Goal: Participate in discussion: Engage in conversation with other users on a specific topic

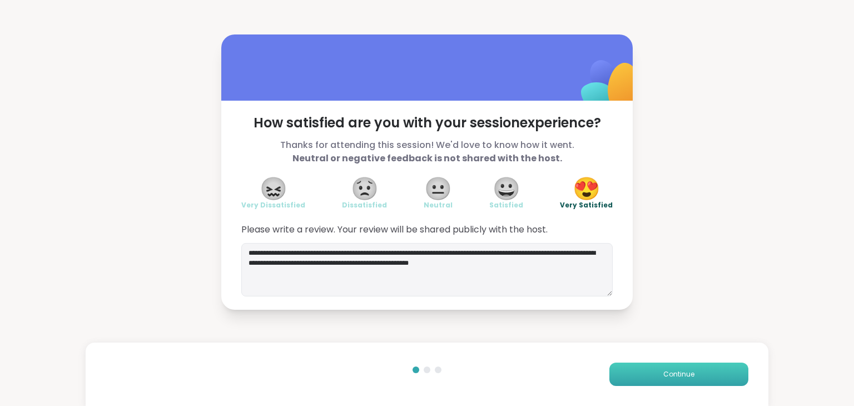
type textarea "**********"
click at [663, 376] on span "Continue" at bounding box center [678, 374] width 31 height 10
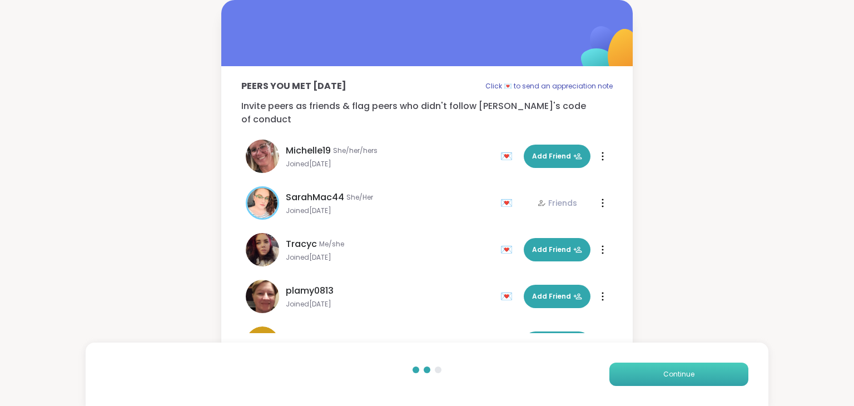
click at [663, 376] on span "Continue" at bounding box center [678, 374] width 31 height 10
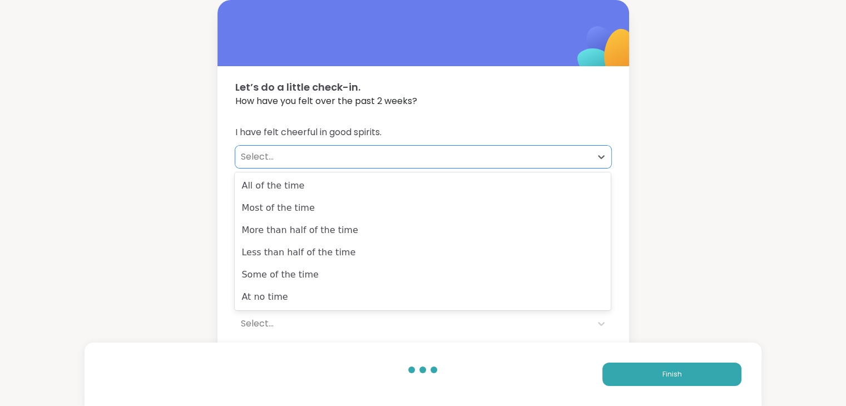
click at [250, 157] on div "Select..." at bounding box center [413, 156] width 345 height 13
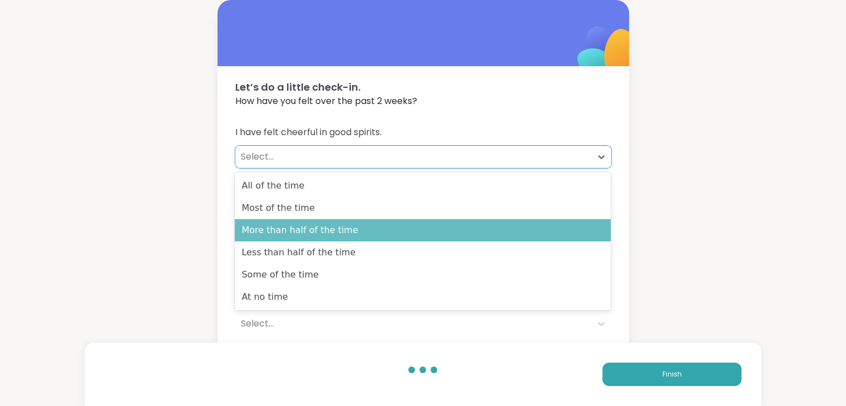
click at [265, 229] on div "More than half of the time" at bounding box center [423, 230] width 376 height 22
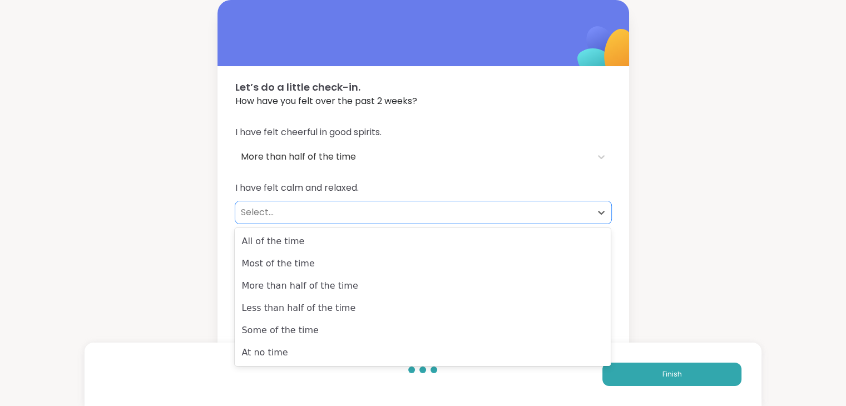
click at [252, 213] on div "Select..." at bounding box center [413, 212] width 345 height 13
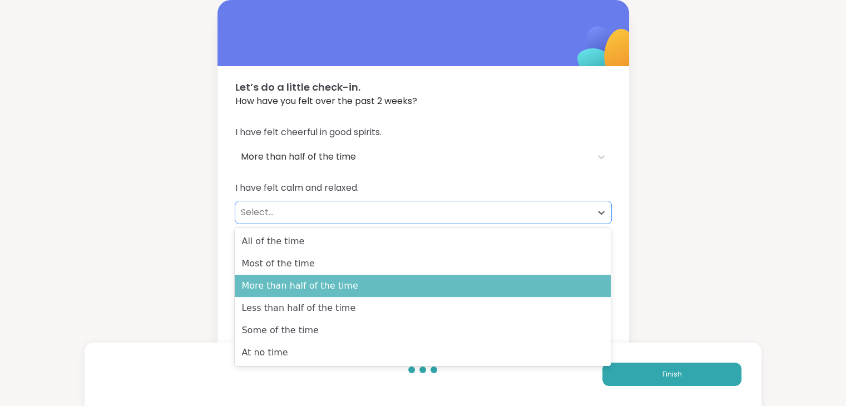
click at [279, 285] on div "More than half of the time" at bounding box center [423, 286] width 376 height 22
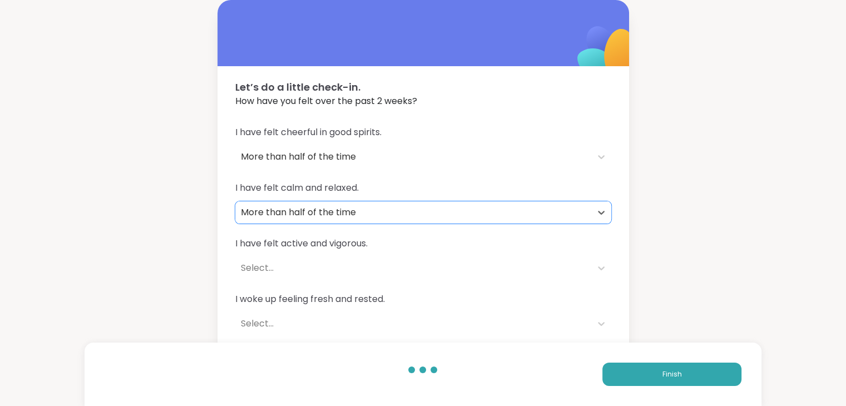
click at [249, 270] on div "Select..." at bounding box center [413, 267] width 345 height 13
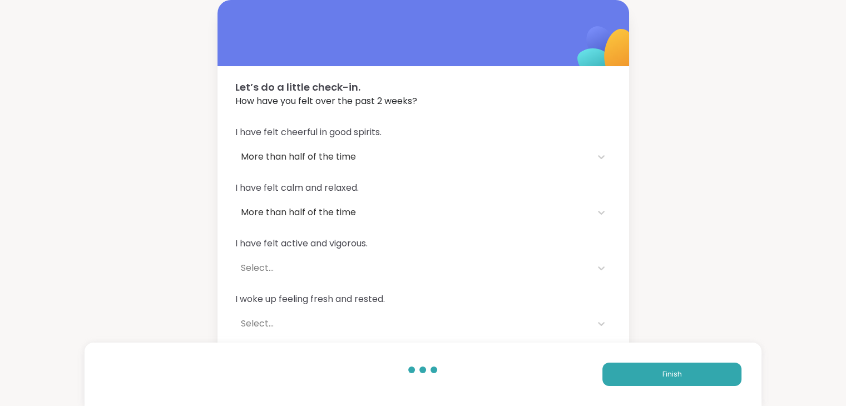
click at [177, 267] on div "Let’s do a little check-in. How have you felt over the past 2 weeks? I have fel…" at bounding box center [423, 202] width 846 height 404
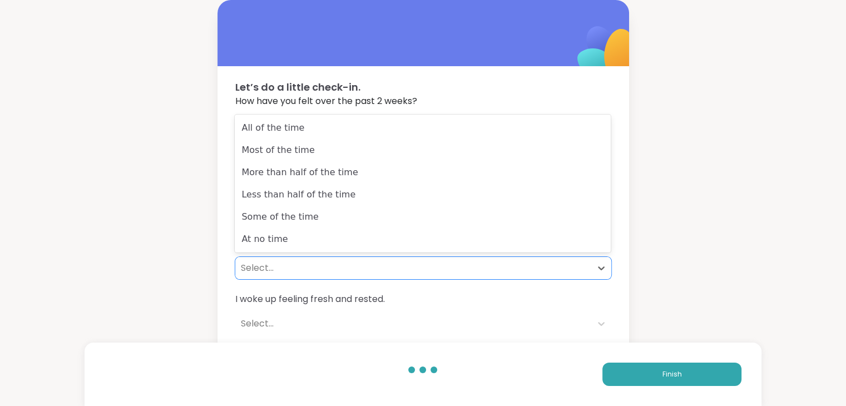
click at [257, 267] on div "Select..." at bounding box center [413, 267] width 345 height 13
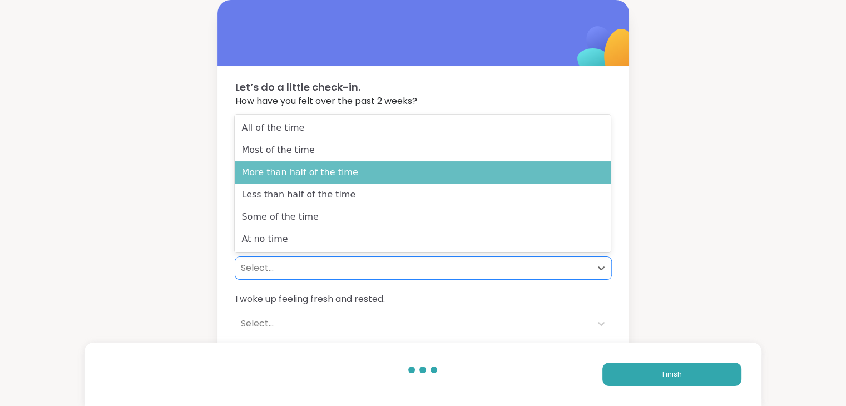
click at [265, 176] on div "More than half of the time" at bounding box center [423, 172] width 376 height 22
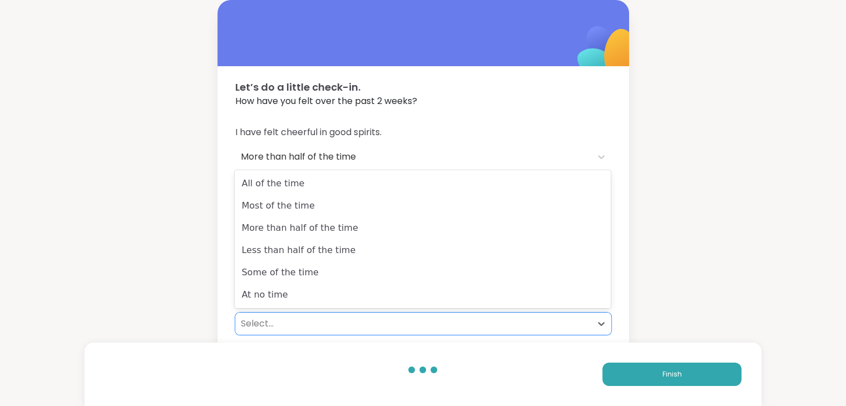
click at [254, 322] on div "Select..." at bounding box center [413, 323] width 345 height 13
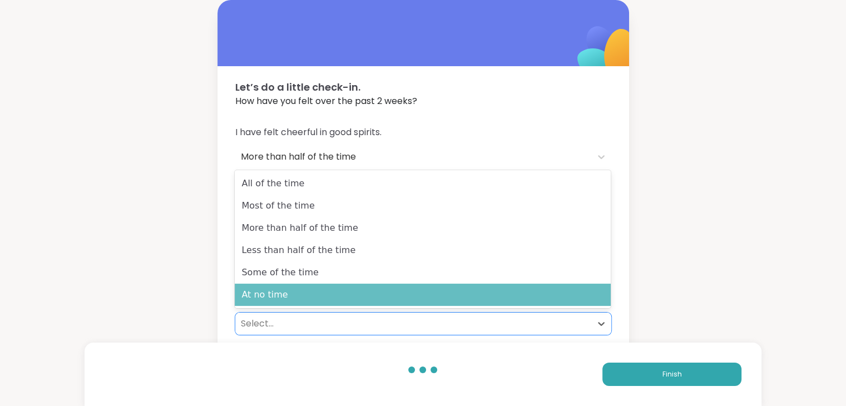
click at [256, 296] on div "At no time" at bounding box center [423, 295] width 376 height 22
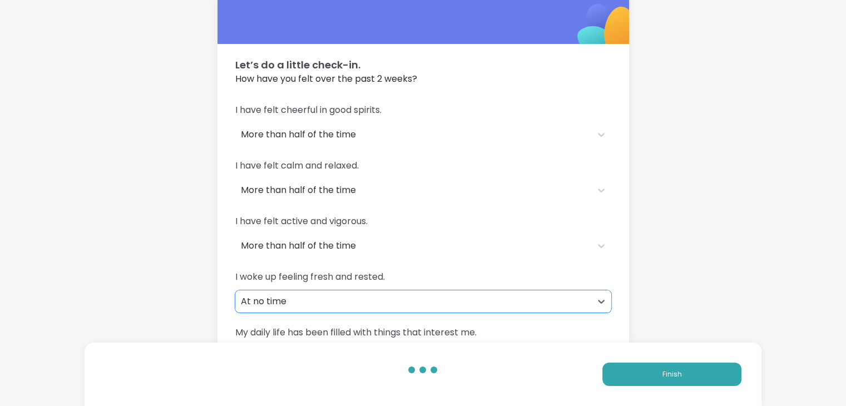
scroll to position [60, 0]
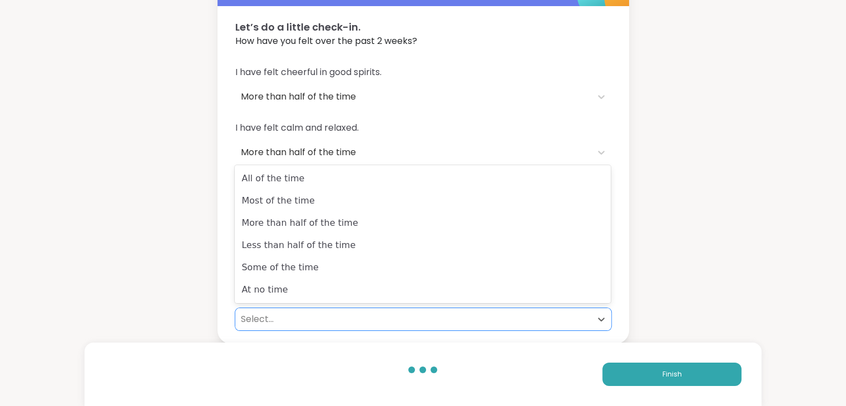
click at [255, 320] on div "Select..." at bounding box center [413, 318] width 345 height 13
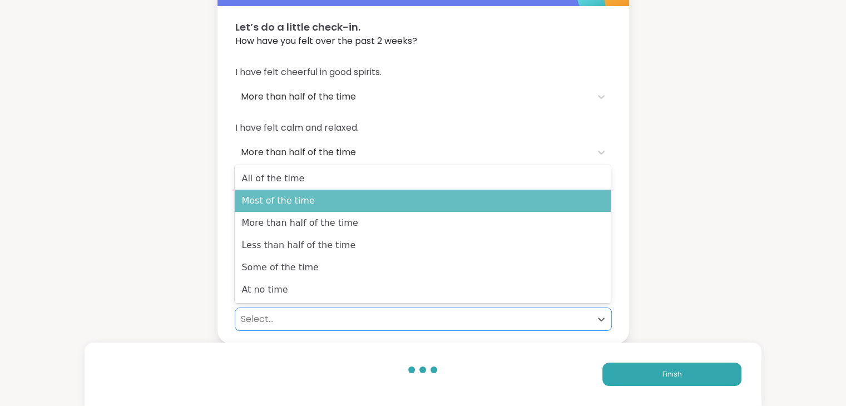
click at [256, 201] on div "Most of the time" at bounding box center [423, 201] width 376 height 22
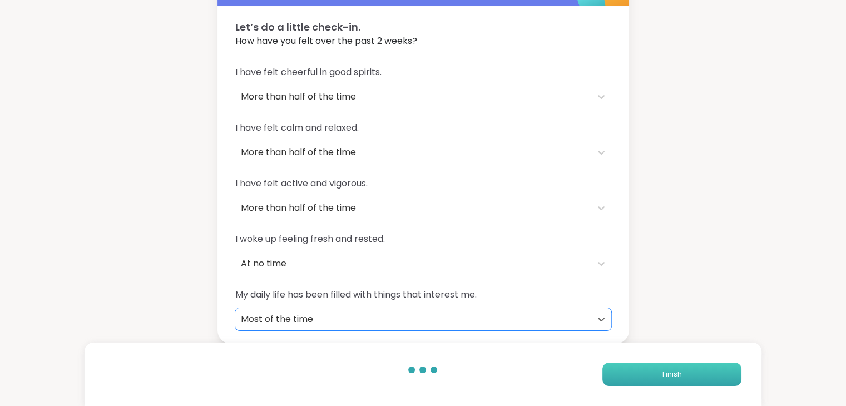
click at [661, 371] on button "Finish" at bounding box center [671, 374] width 139 height 23
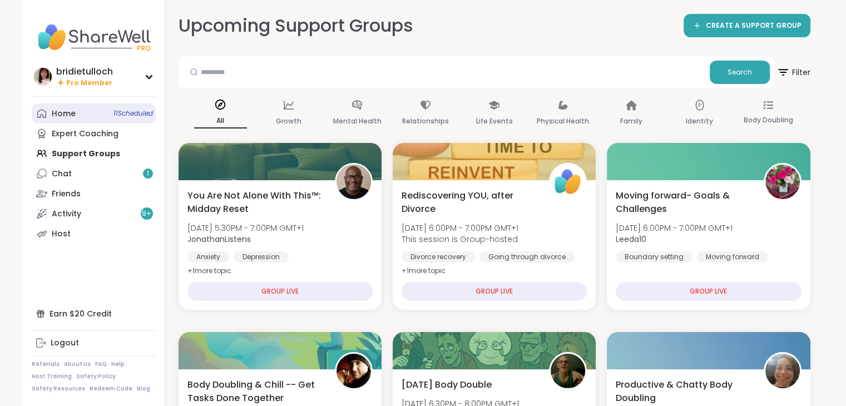
click at [66, 112] on div "Home 11 Scheduled" at bounding box center [64, 113] width 24 height 11
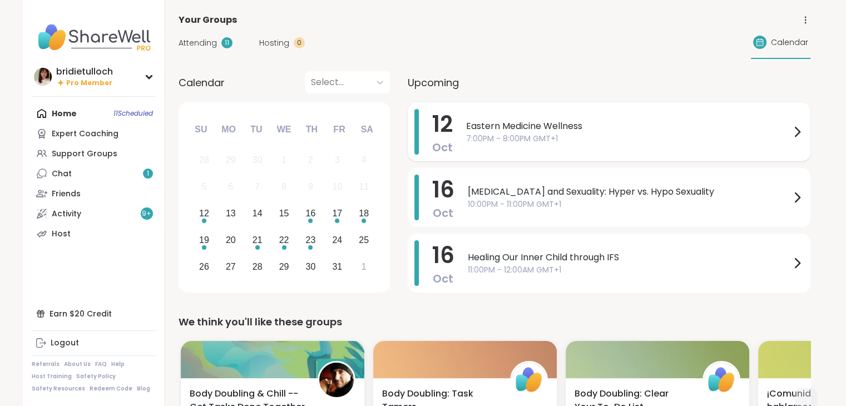
click at [796, 131] on icon at bounding box center [796, 131] width 13 height 13
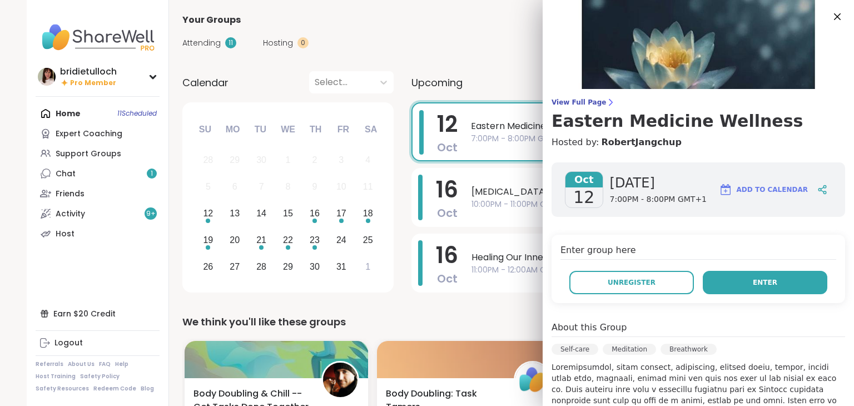
click at [788, 283] on button "Enter" at bounding box center [765, 282] width 125 height 23
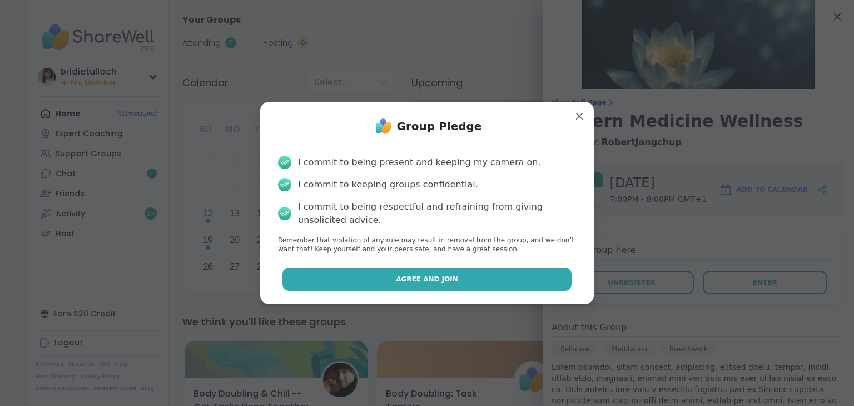
click at [524, 277] on button "Agree and Join" at bounding box center [427, 278] width 290 height 23
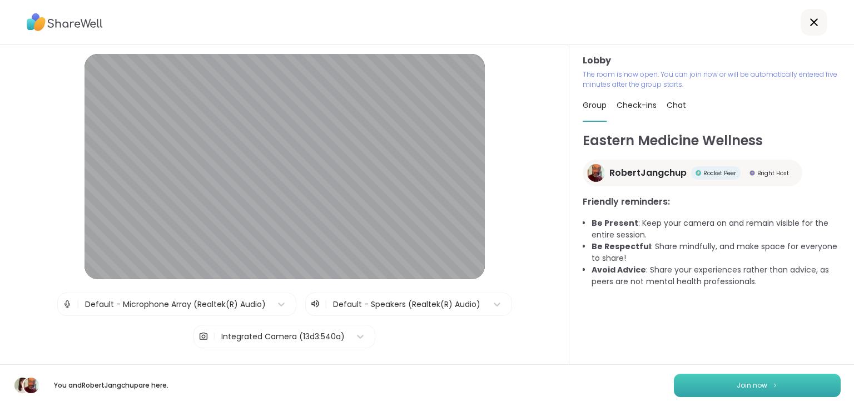
click at [698, 381] on button "Join now" at bounding box center [757, 385] width 167 height 23
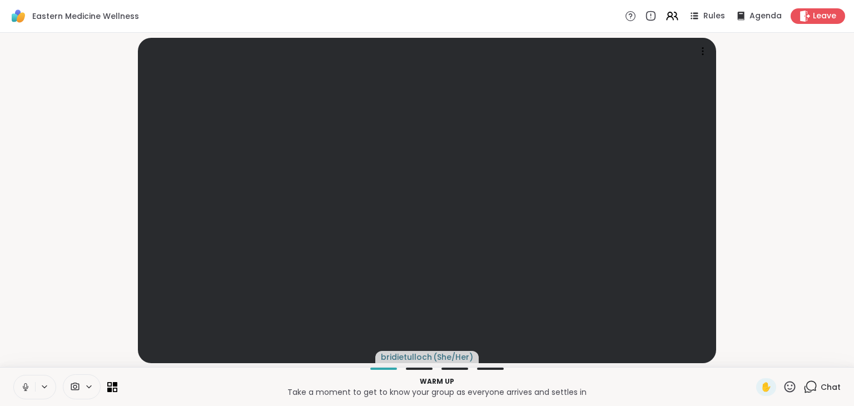
click at [23, 383] on icon at bounding box center [26, 387] width 10 height 10
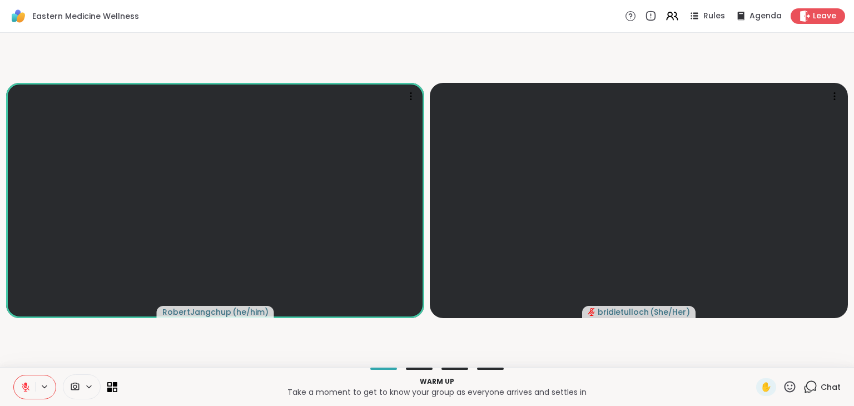
click at [23, 383] on icon at bounding box center [26, 387] width 10 height 10
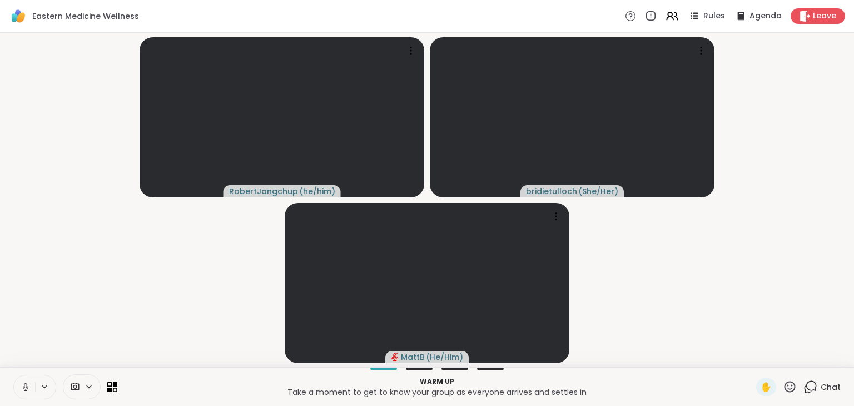
click at [23, 389] on icon at bounding box center [26, 387] width 10 height 10
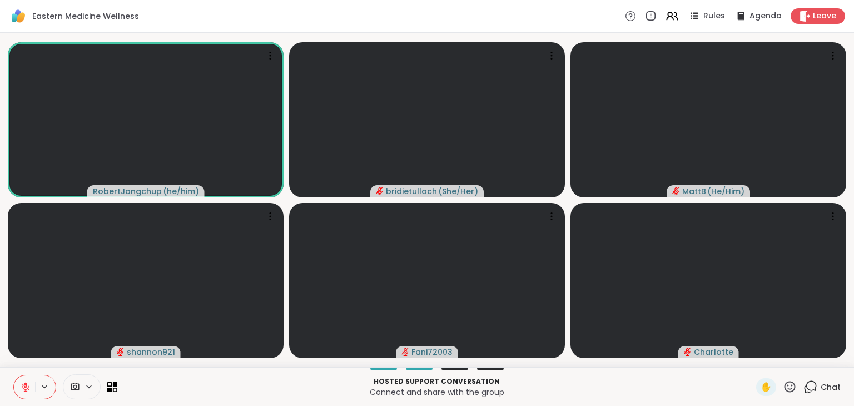
click at [23, 389] on icon at bounding box center [26, 387] width 10 height 10
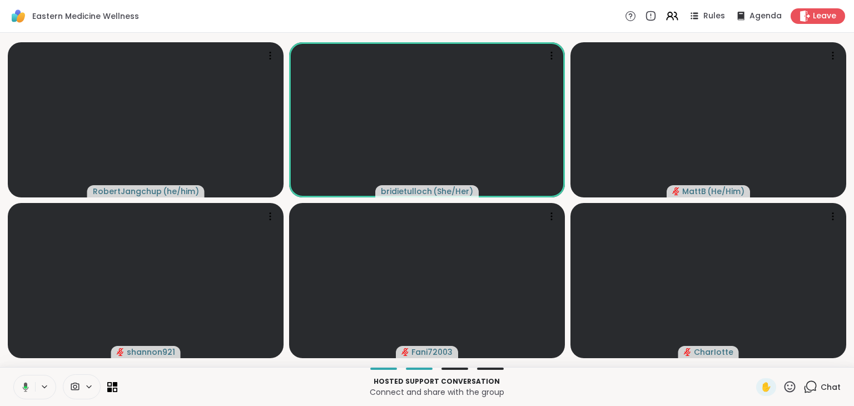
click at [23, 389] on icon at bounding box center [24, 387] width 10 height 10
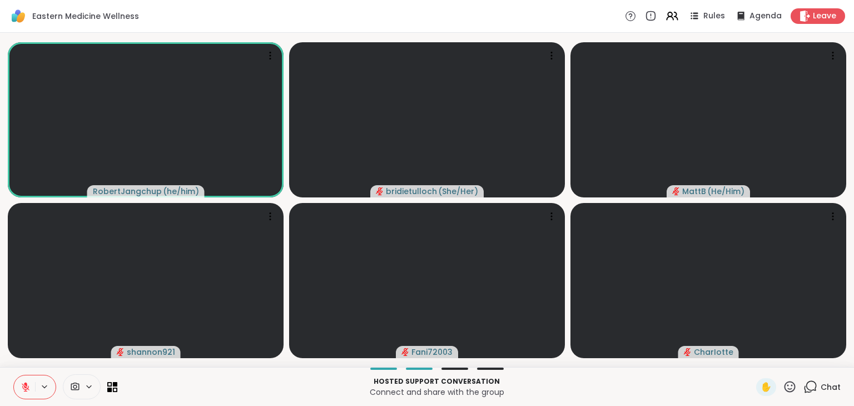
click at [594, 388] on p "Connect and share with the group" at bounding box center [437, 391] width 626 height 11
click at [803, 388] on icon at bounding box center [810, 387] width 14 height 14
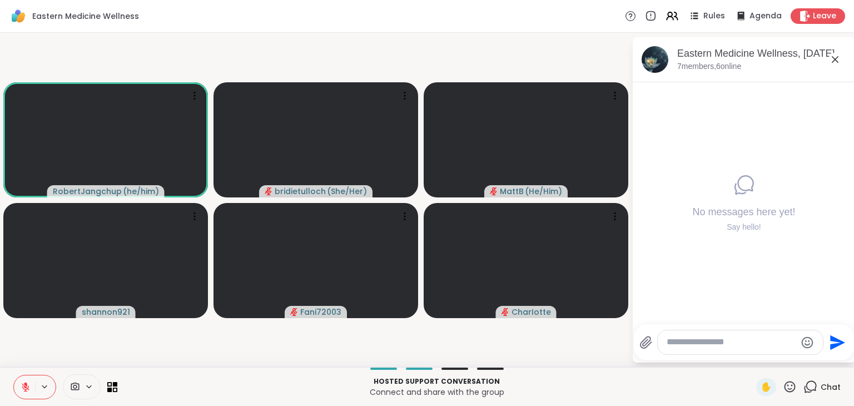
click at [731, 332] on div at bounding box center [740, 342] width 165 height 24
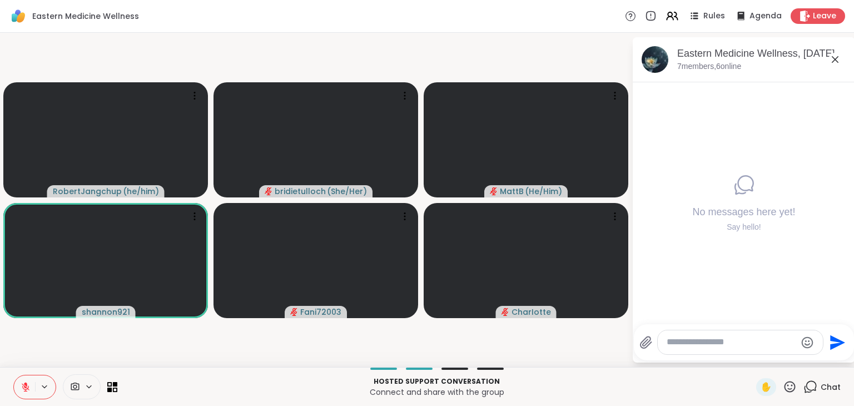
click at [727, 341] on textarea "Type your message" at bounding box center [732, 342] width 130 height 12
type textarea "**********"
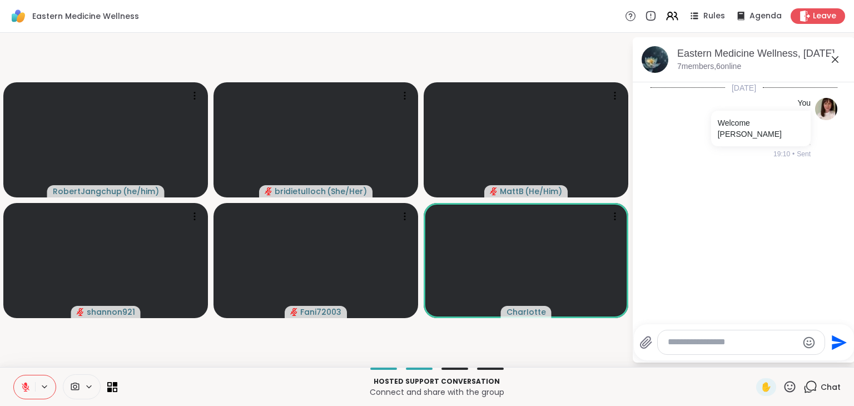
click at [783, 388] on icon at bounding box center [790, 387] width 14 height 14
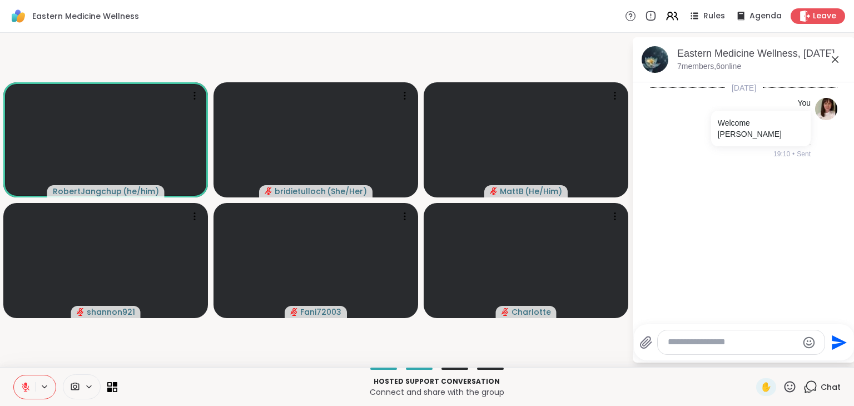
click at [701, 345] on textarea "Type your message" at bounding box center [733, 342] width 130 height 12
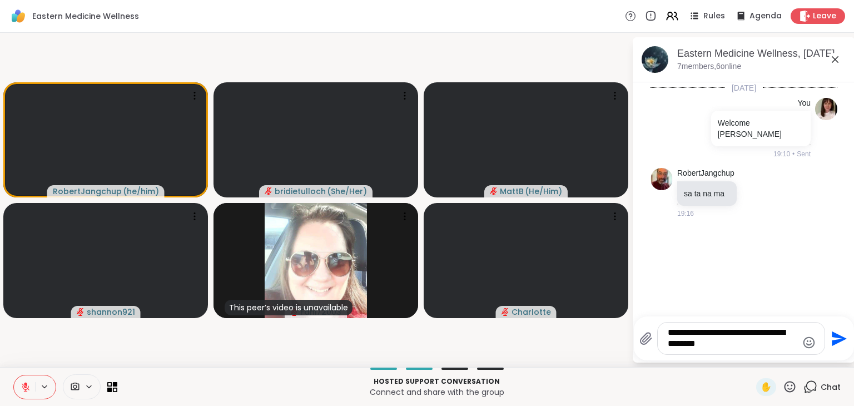
type textarea "**********"
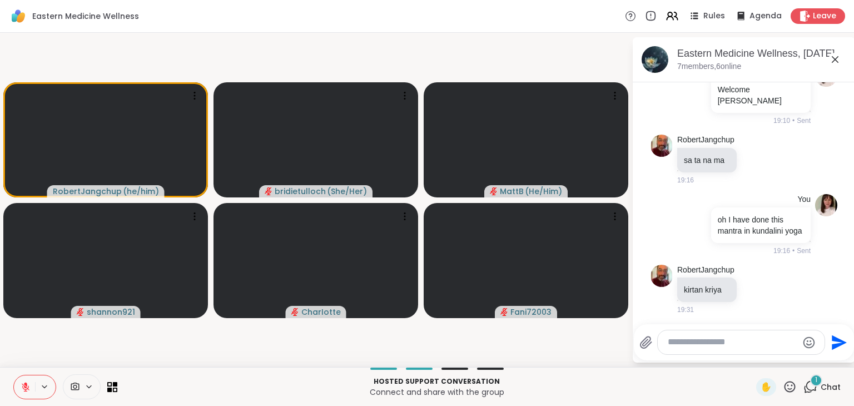
scroll to position [93, 0]
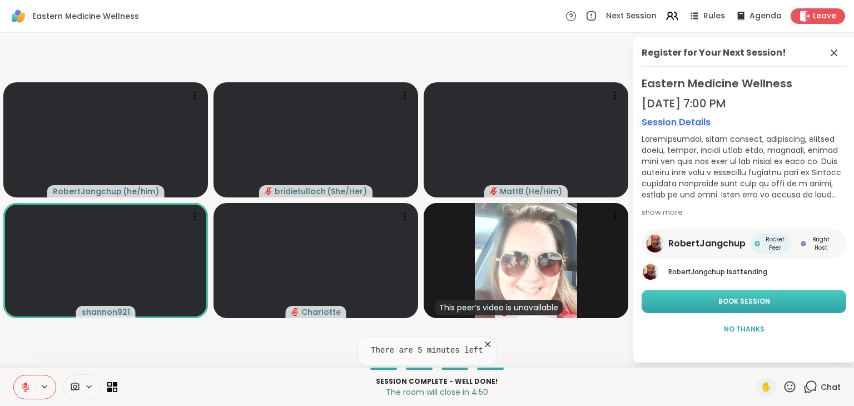
click at [745, 299] on span "Book Session" at bounding box center [744, 301] width 52 height 10
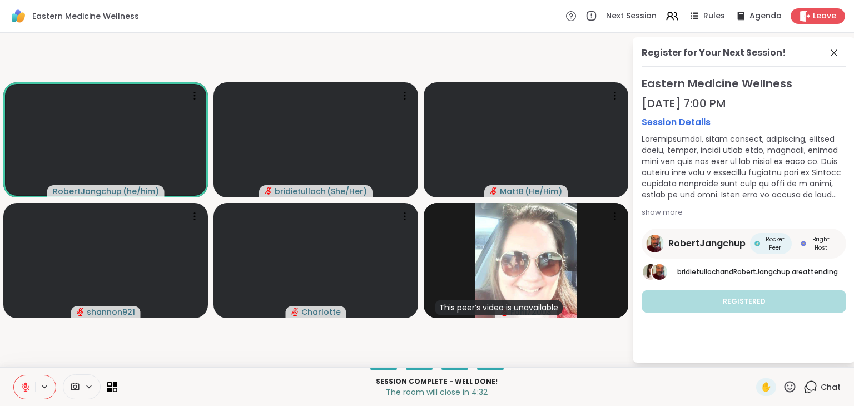
click at [23, 385] on icon at bounding box center [26, 387] width 10 height 10
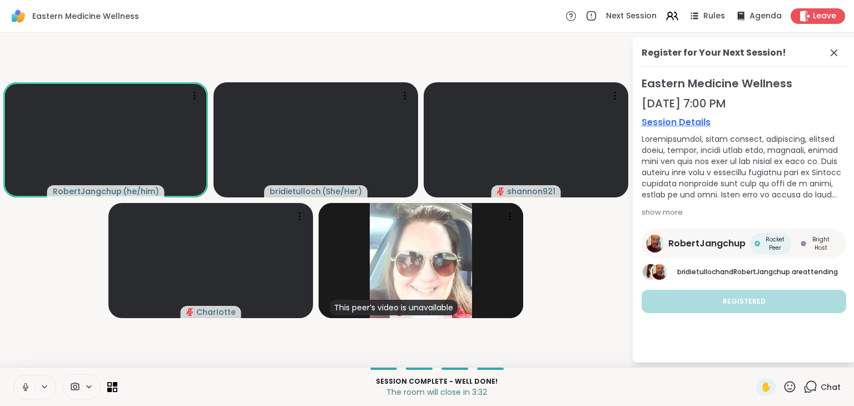
click at [23, 385] on icon at bounding box center [26, 386] width 6 height 3
click at [23, 385] on icon at bounding box center [26, 387] width 10 height 10
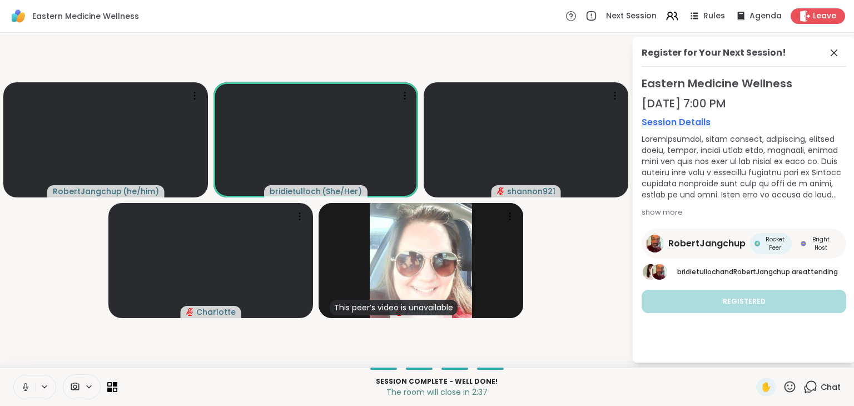
click at [25, 389] on icon at bounding box center [25, 390] width 1 height 2
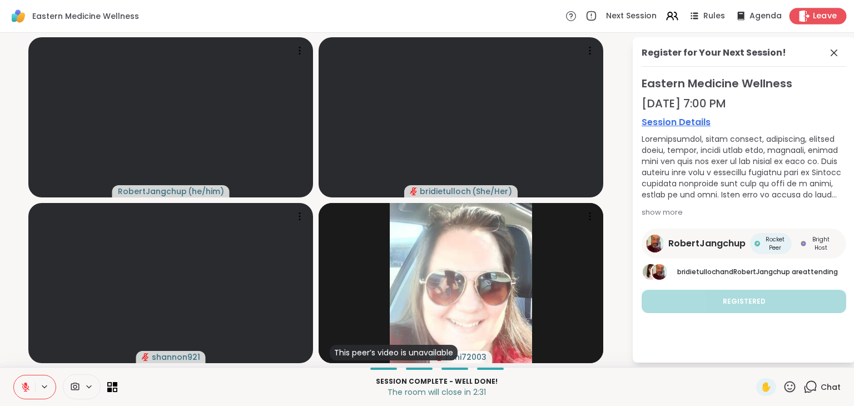
click at [813, 16] on span "Leave" at bounding box center [825, 17] width 24 height 12
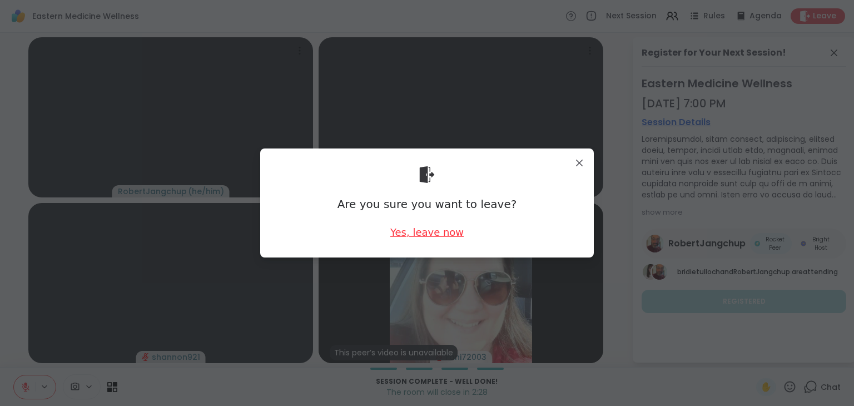
click at [410, 229] on div "Yes, leave now" at bounding box center [426, 232] width 73 height 14
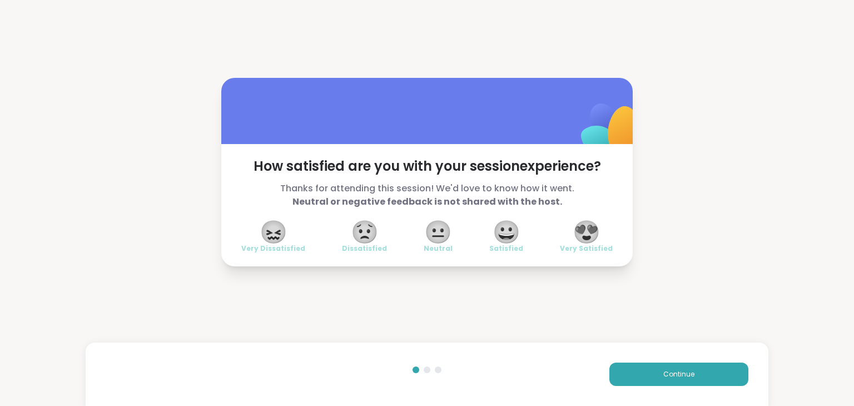
click at [585, 234] on span "😍" at bounding box center [587, 232] width 28 height 20
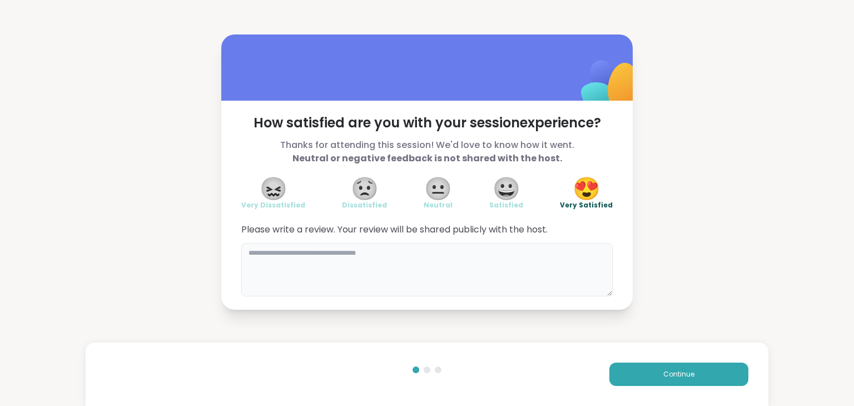
click at [329, 263] on textarea at bounding box center [426, 269] width 371 height 53
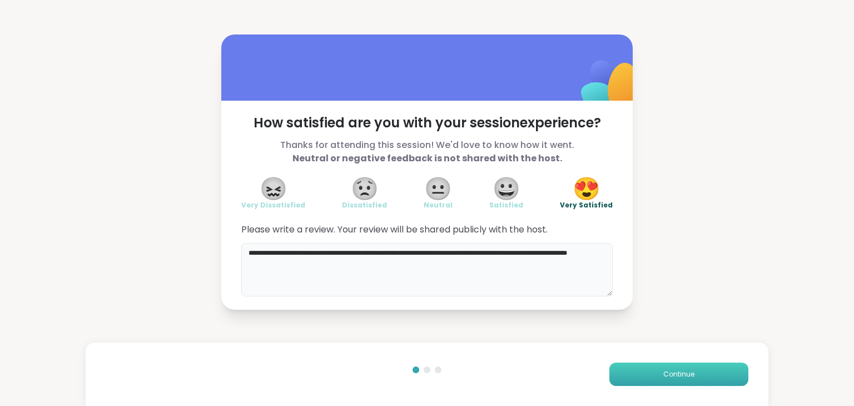
type textarea "**********"
click at [669, 370] on span "Continue" at bounding box center [678, 374] width 31 height 10
